Goal: Task Accomplishment & Management: Use online tool/utility

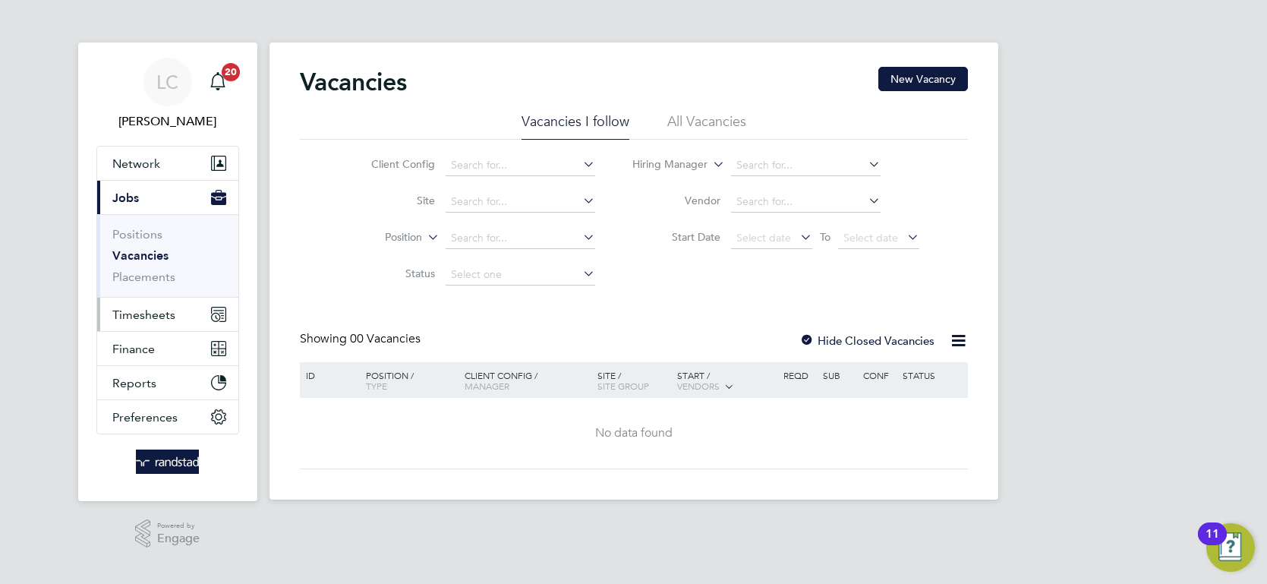
click at [165, 307] on span "Timesheets" at bounding box center [143, 314] width 63 height 14
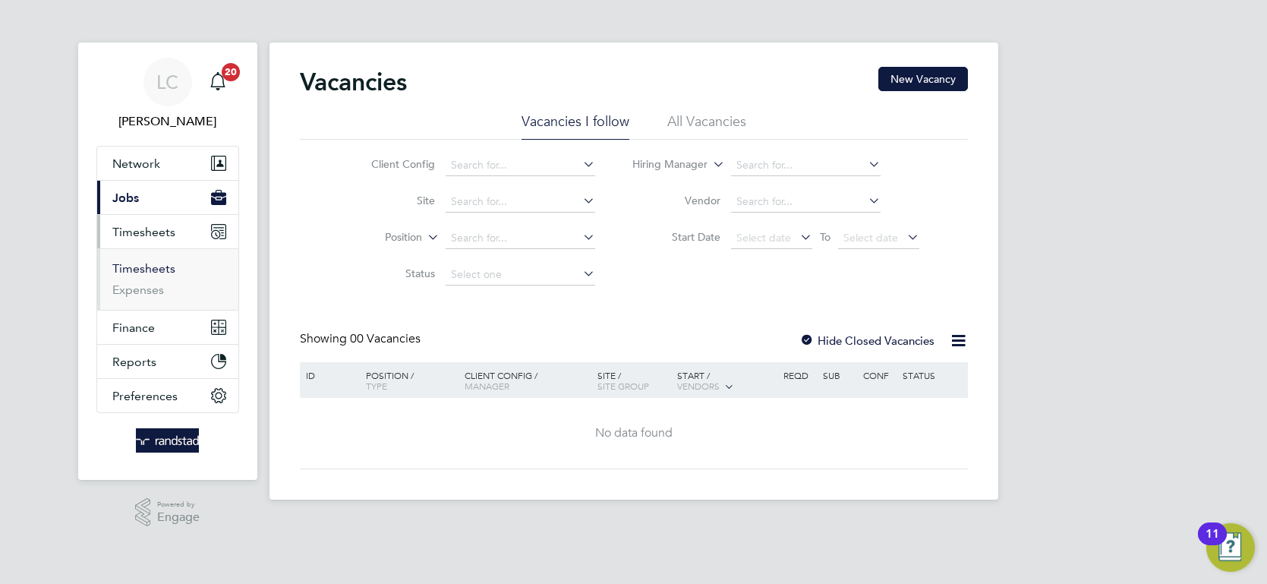
click at [141, 263] on link "Timesheets" at bounding box center [143, 268] width 63 height 14
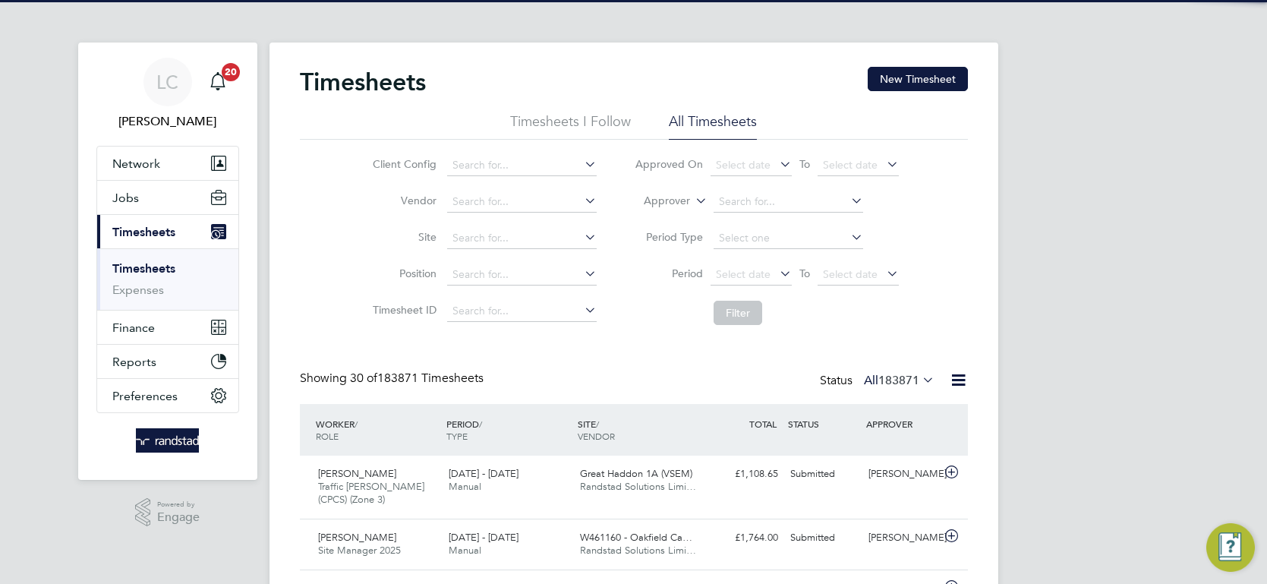
click at [676, 196] on label "Approver" at bounding box center [656, 201] width 68 height 15
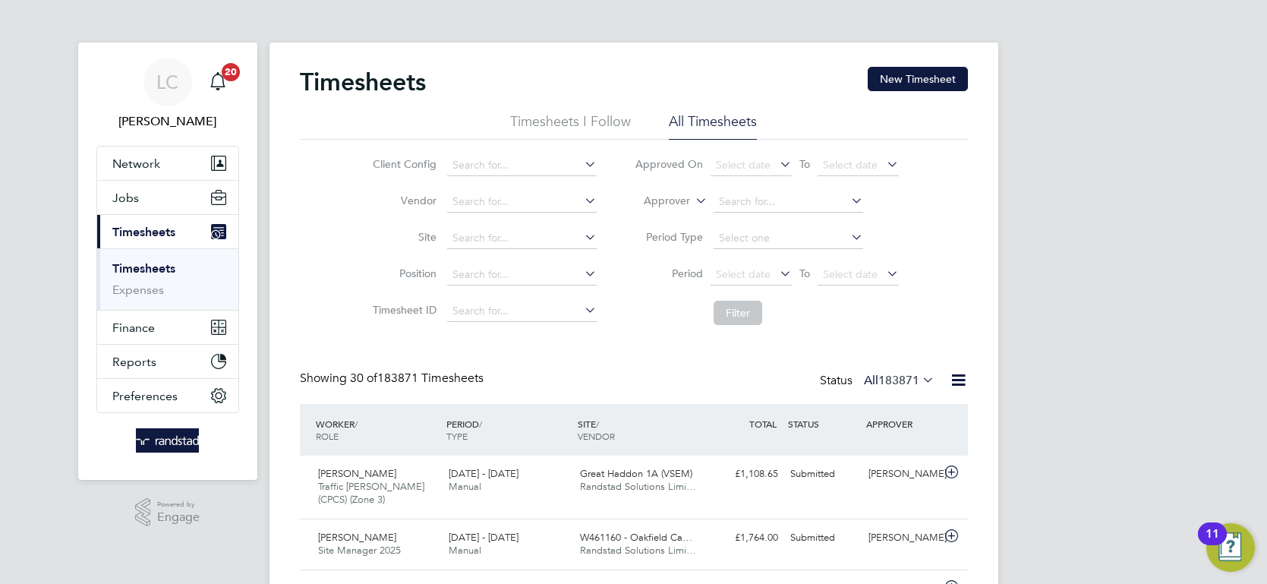
click at [664, 216] on li "Worker" at bounding box center [653, 219] width 74 height 20
click at [773, 205] on input at bounding box center [789, 201] width 150 height 21
click at [806, 229] on li "[PERSON_NAME]" at bounding box center [789, 223] width 150 height 20
type input "[PERSON_NAME]"
click at [734, 315] on button "Filter" at bounding box center [738, 313] width 49 height 24
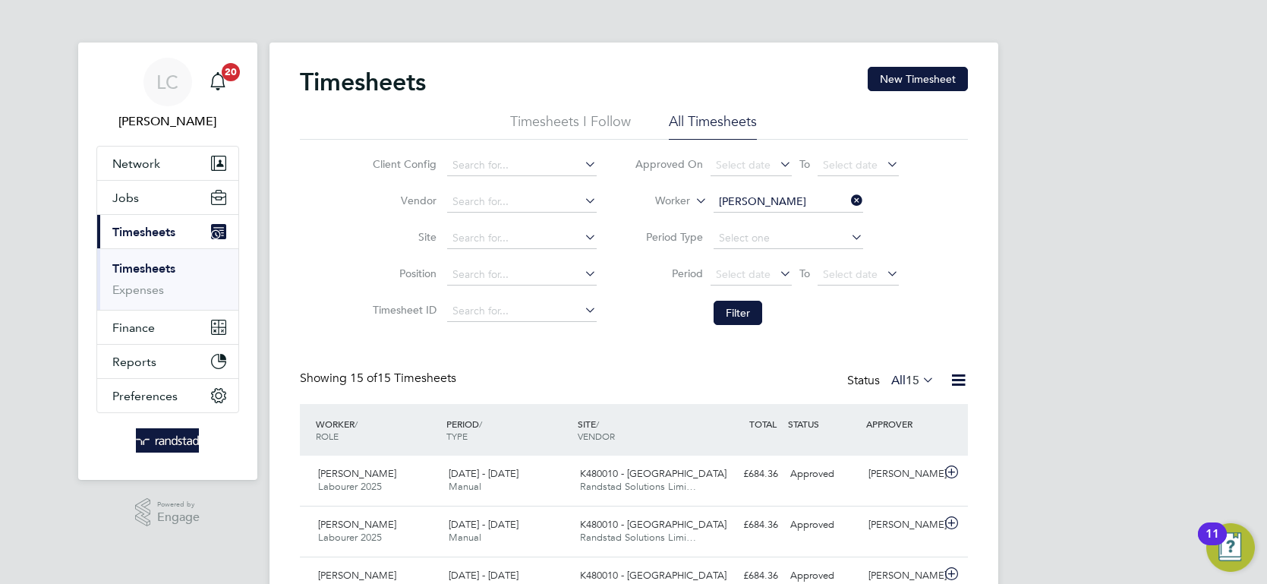
click at [848, 199] on icon at bounding box center [848, 200] width 0 height 21
click at [821, 202] on input at bounding box center [789, 201] width 150 height 21
click at [827, 220] on li "[PERSON_NAME]" at bounding box center [789, 223] width 150 height 20
type input "[PERSON_NAME]"
click at [737, 311] on button "Filter" at bounding box center [738, 313] width 49 height 24
